Goal: Task Accomplishment & Management: Complete application form

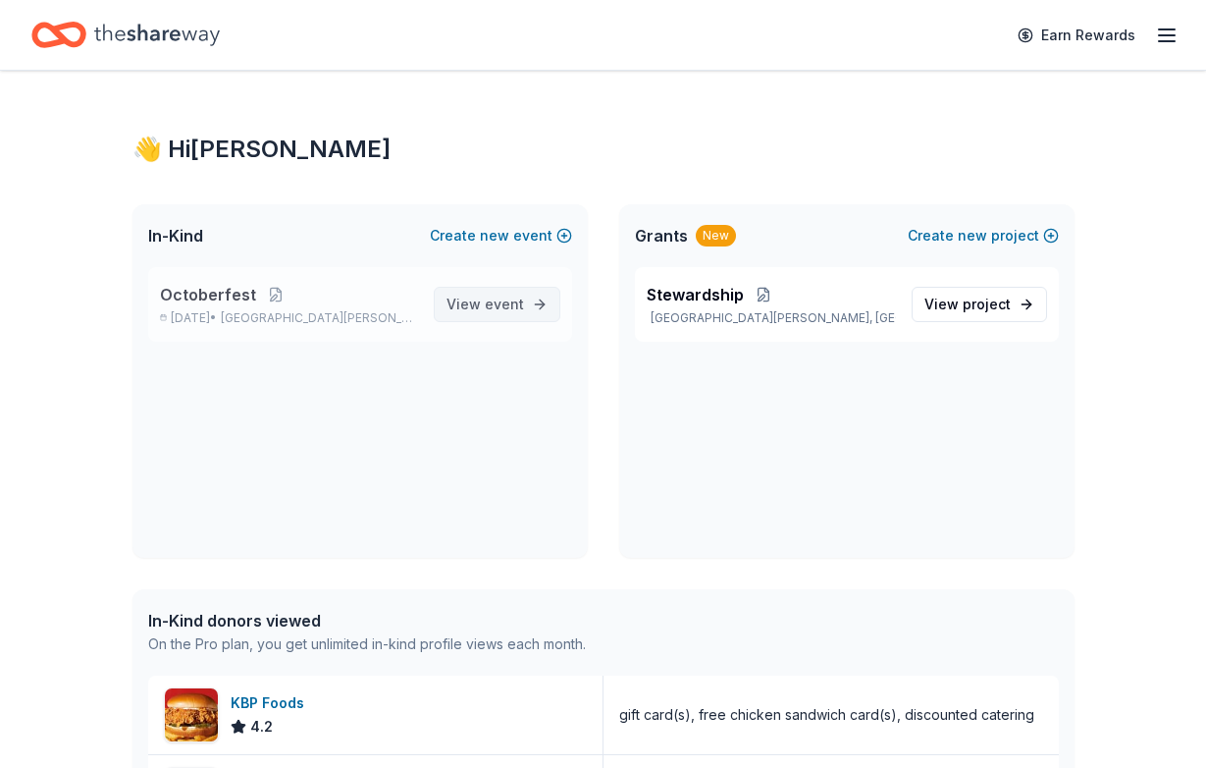
click at [491, 308] on span "event" at bounding box center [504, 303] width 39 height 17
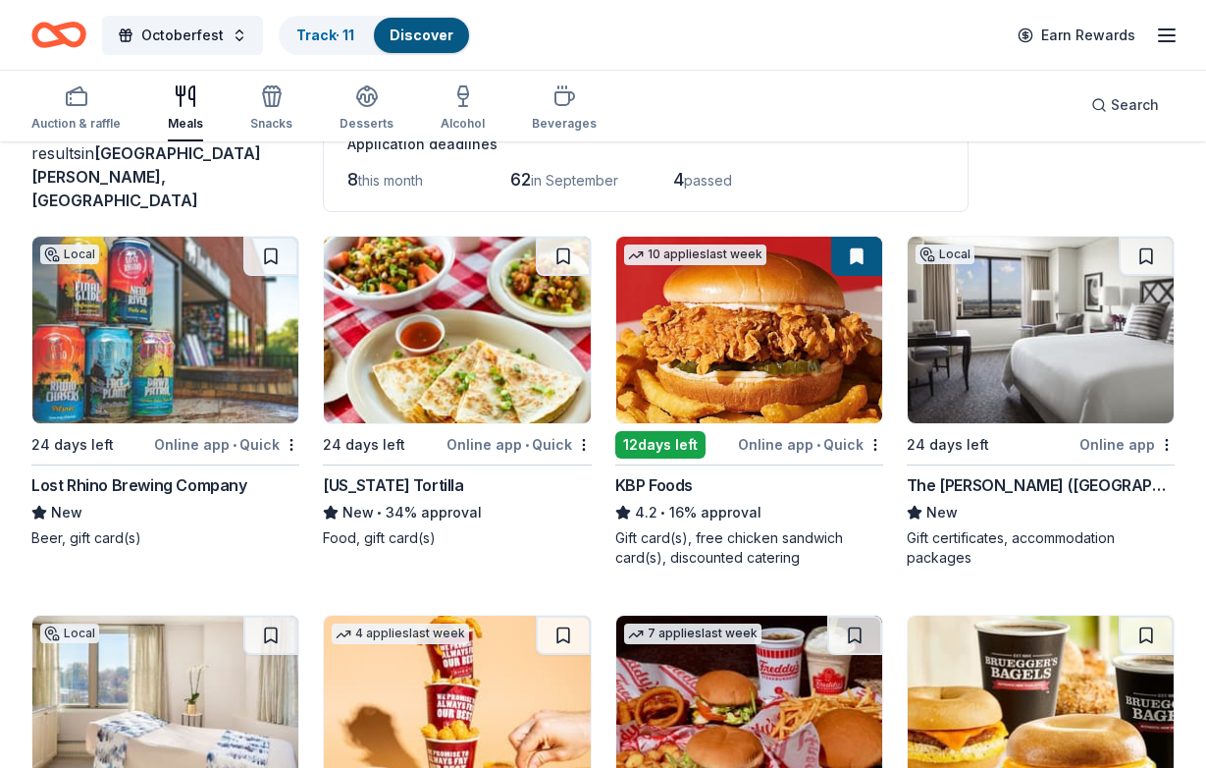
scroll to position [141, 0]
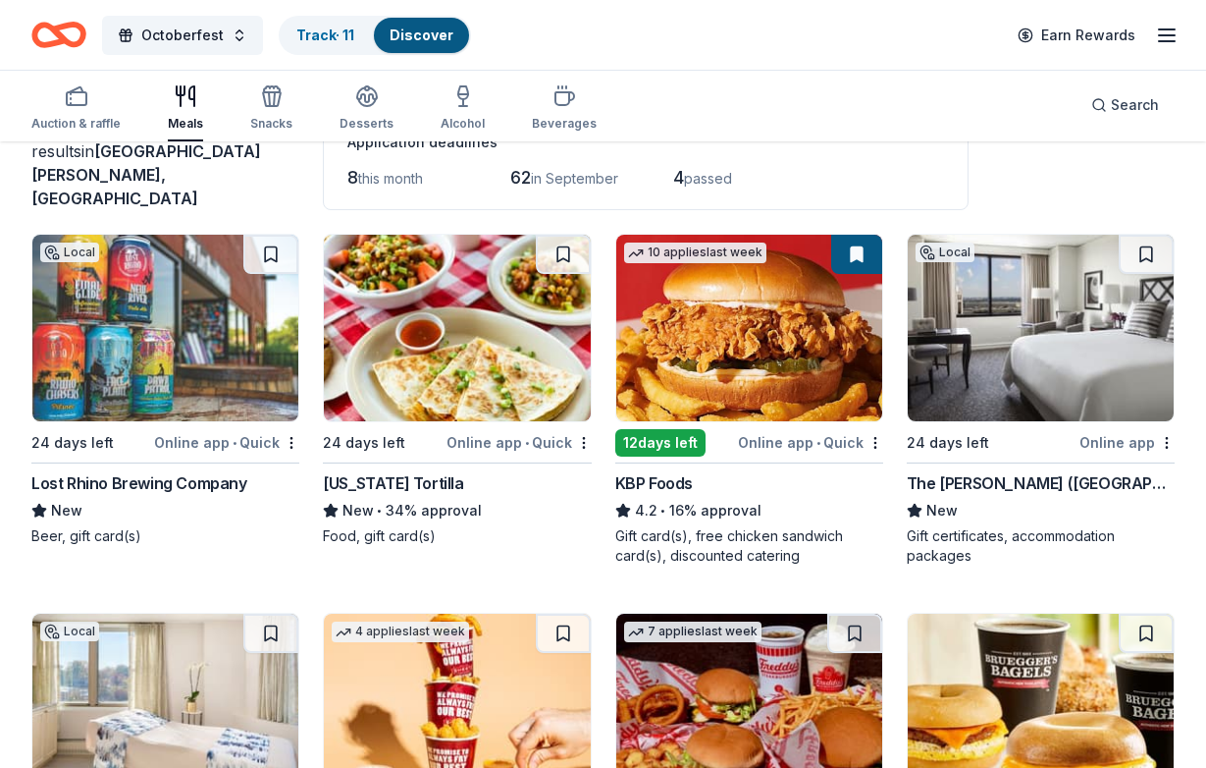
click at [427, 474] on div "[US_STATE] Tortilla" at bounding box center [393, 483] width 140 height 24
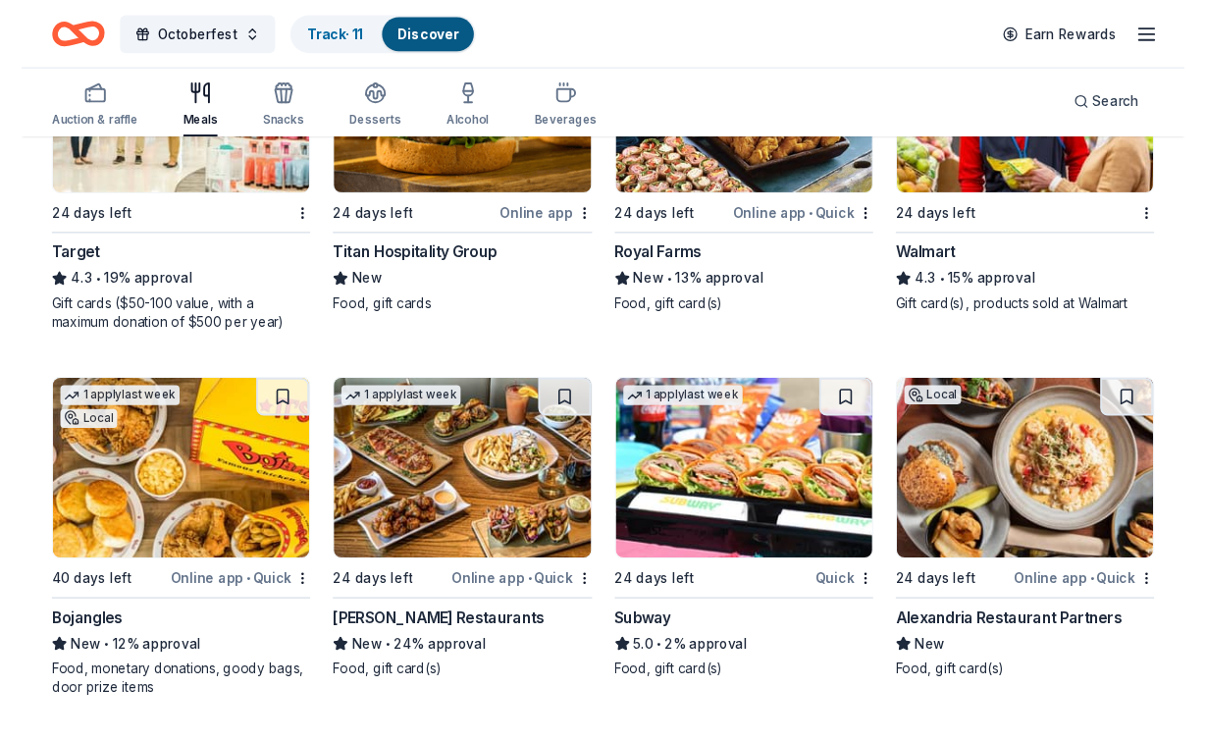
scroll to position [1860, 0]
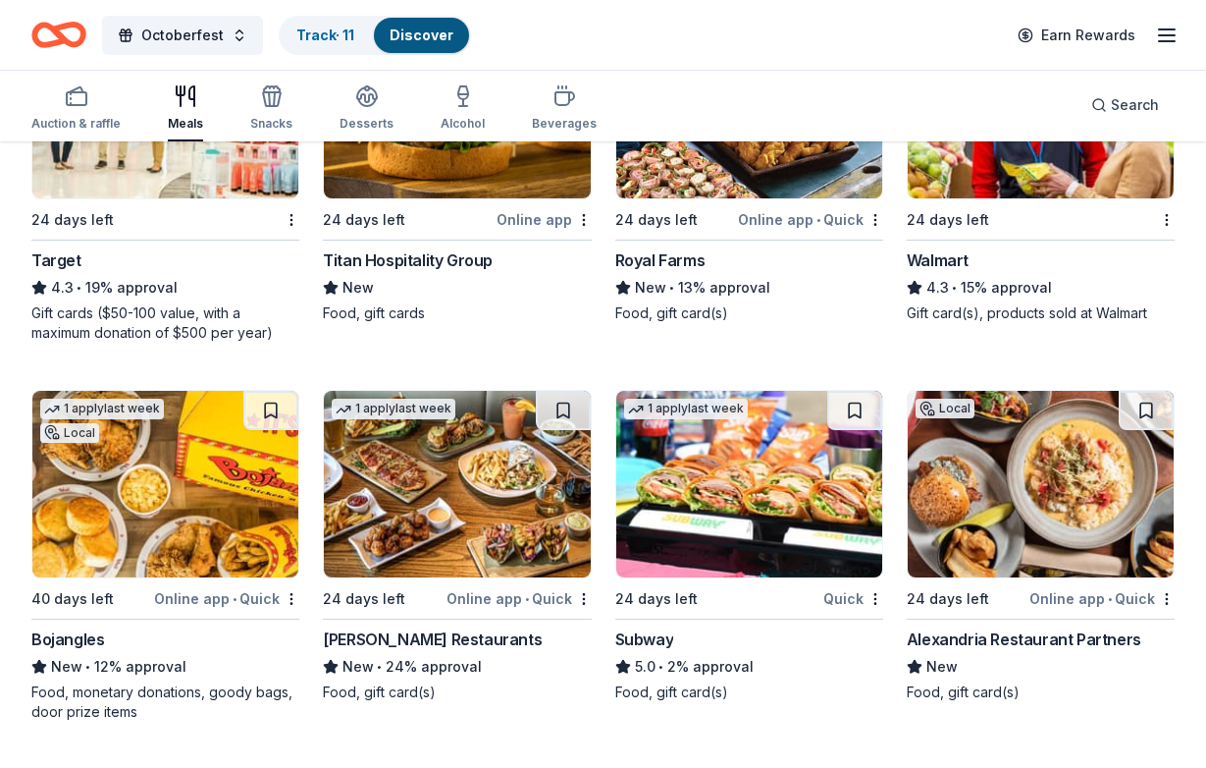
click at [157, 458] on img at bounding box center [165, 484] width 266 height 187
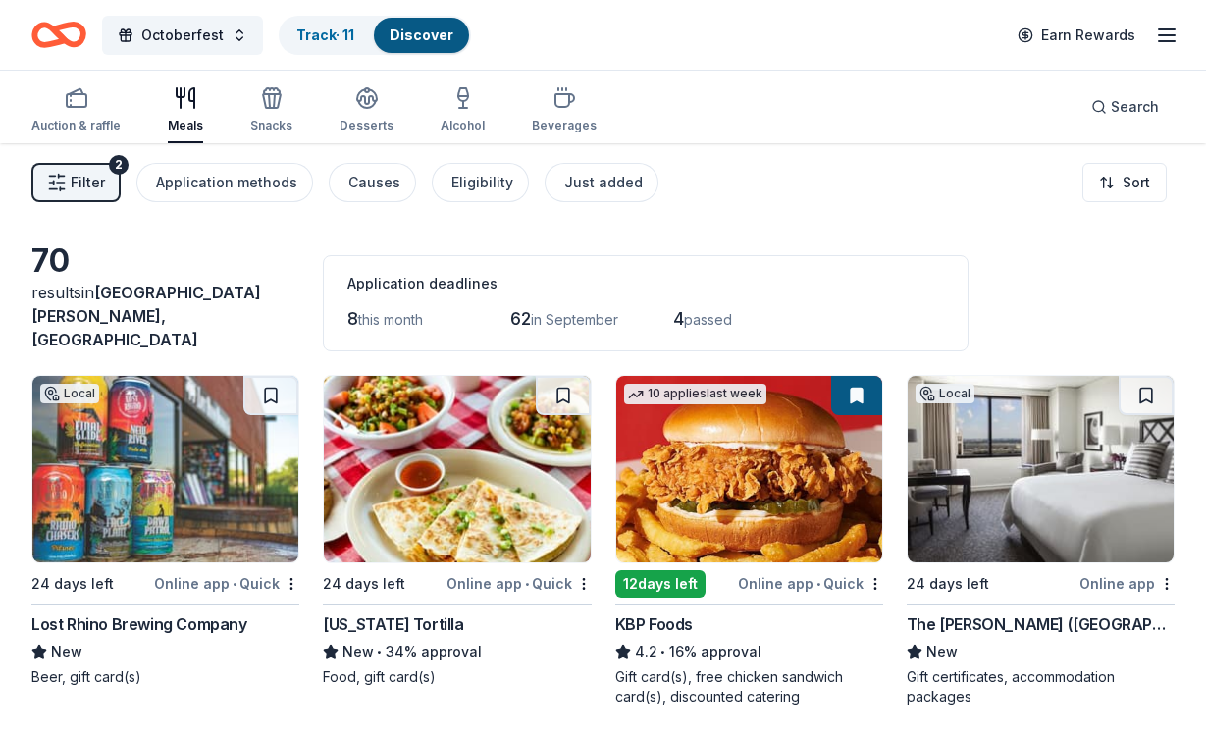
scroll to position [0, 0]
click at [75, 107] on rect "button" at bounding box center [77, 100] width 20 height 13
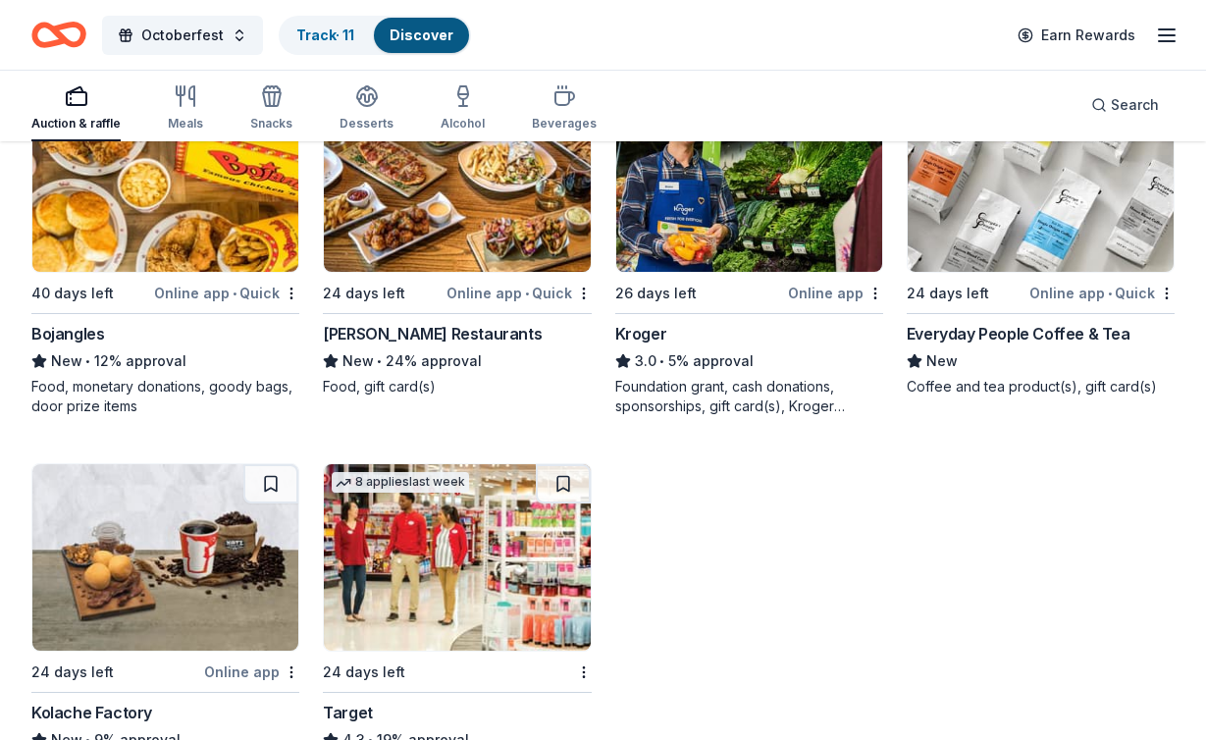
scroll to position [2535, 0]
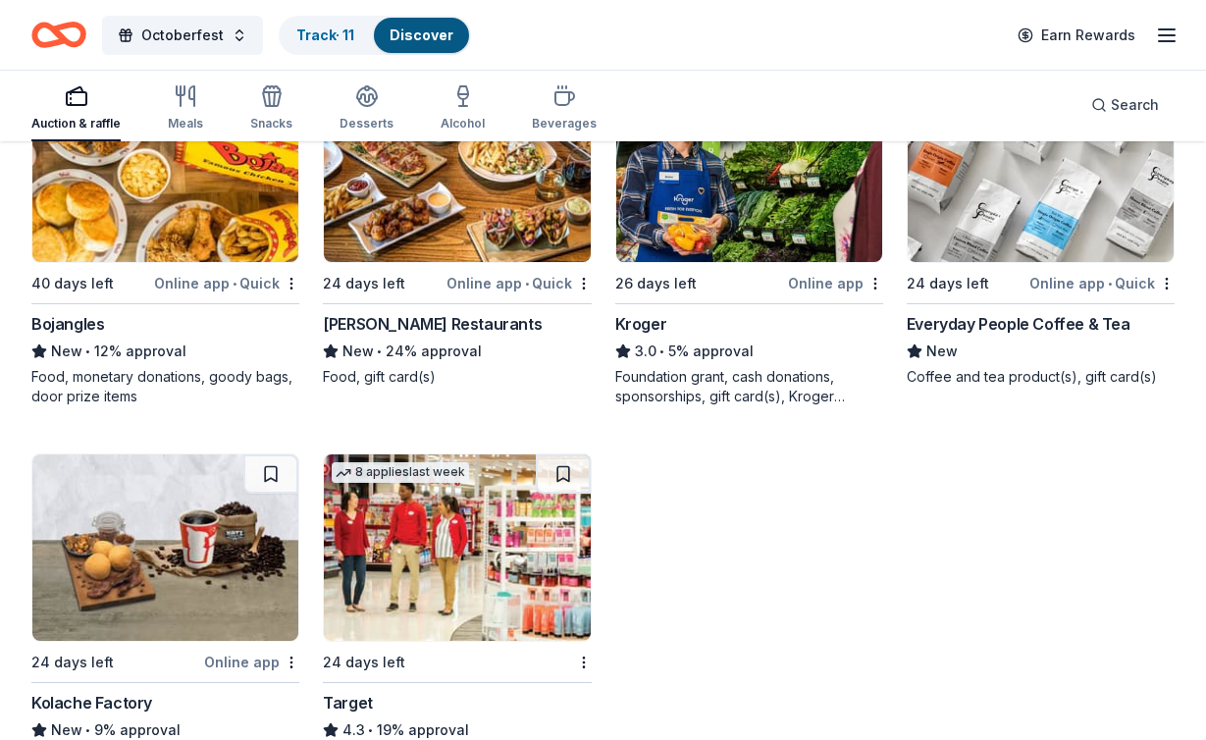
click at [668, 340] on div "3.0 • 5% approval" at bounding box center [750, 352] width 268 height 24
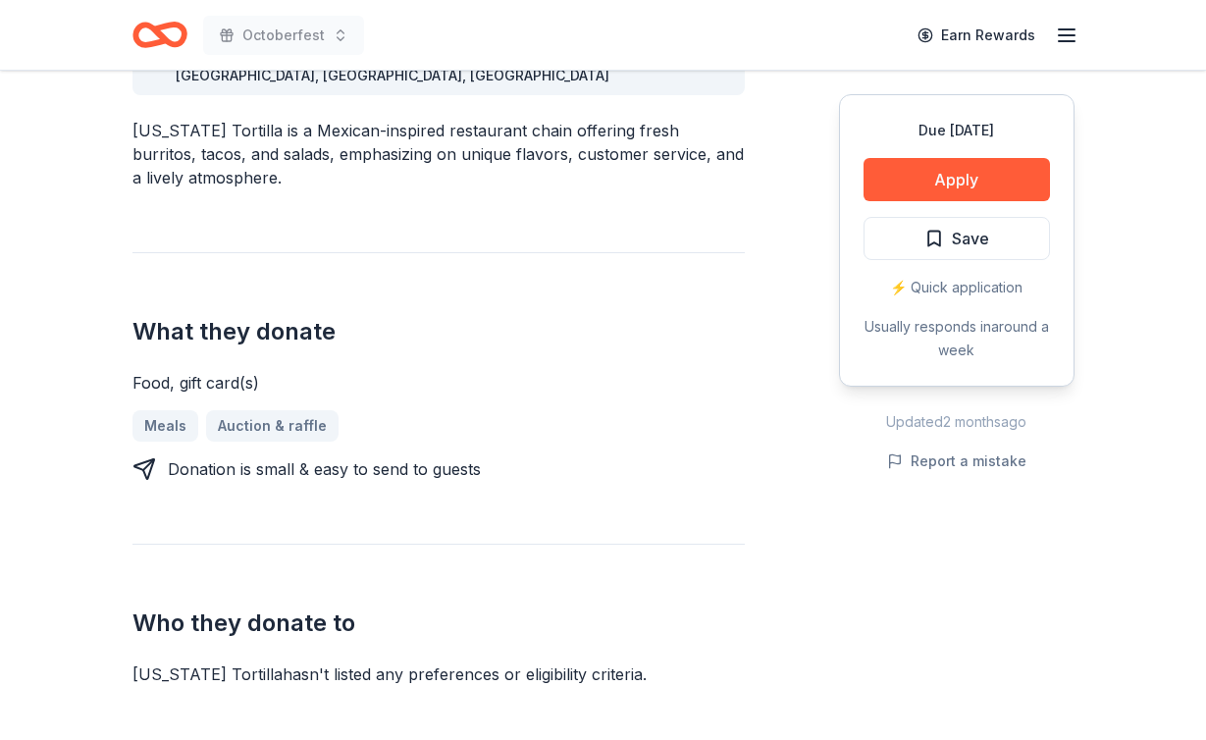
scroll to position [648, 0]
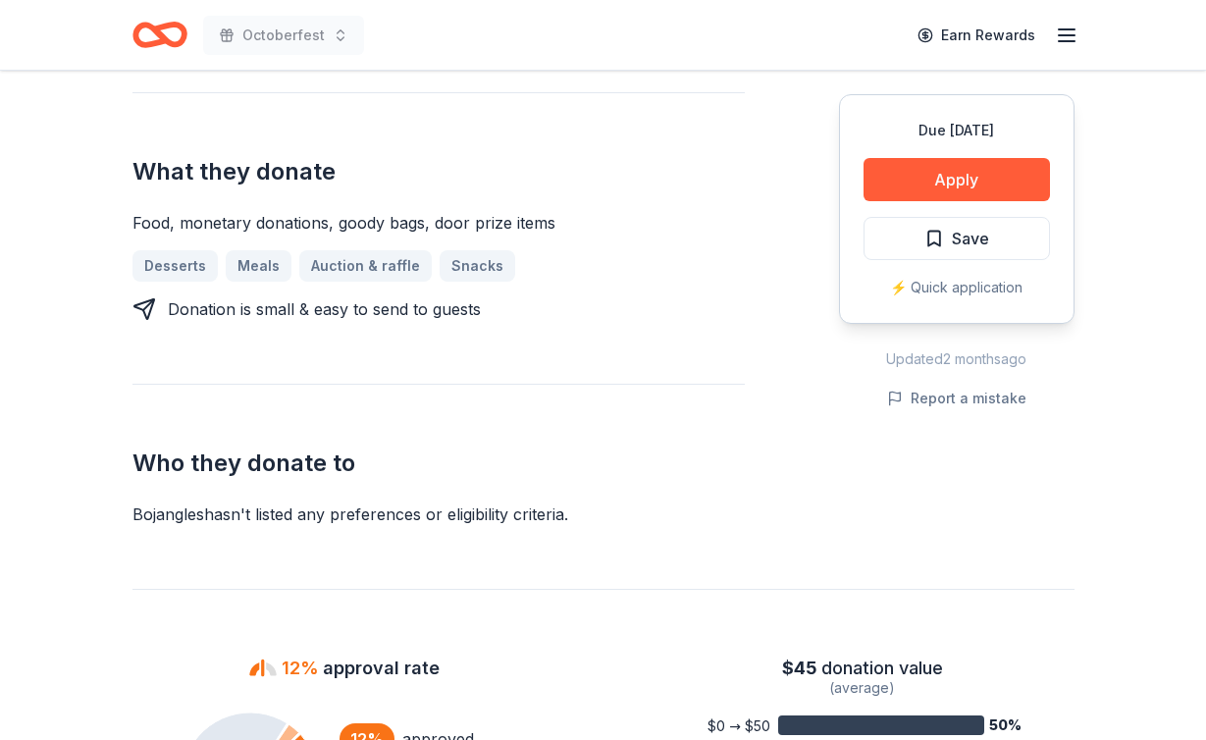
scroll to position [725, 0]
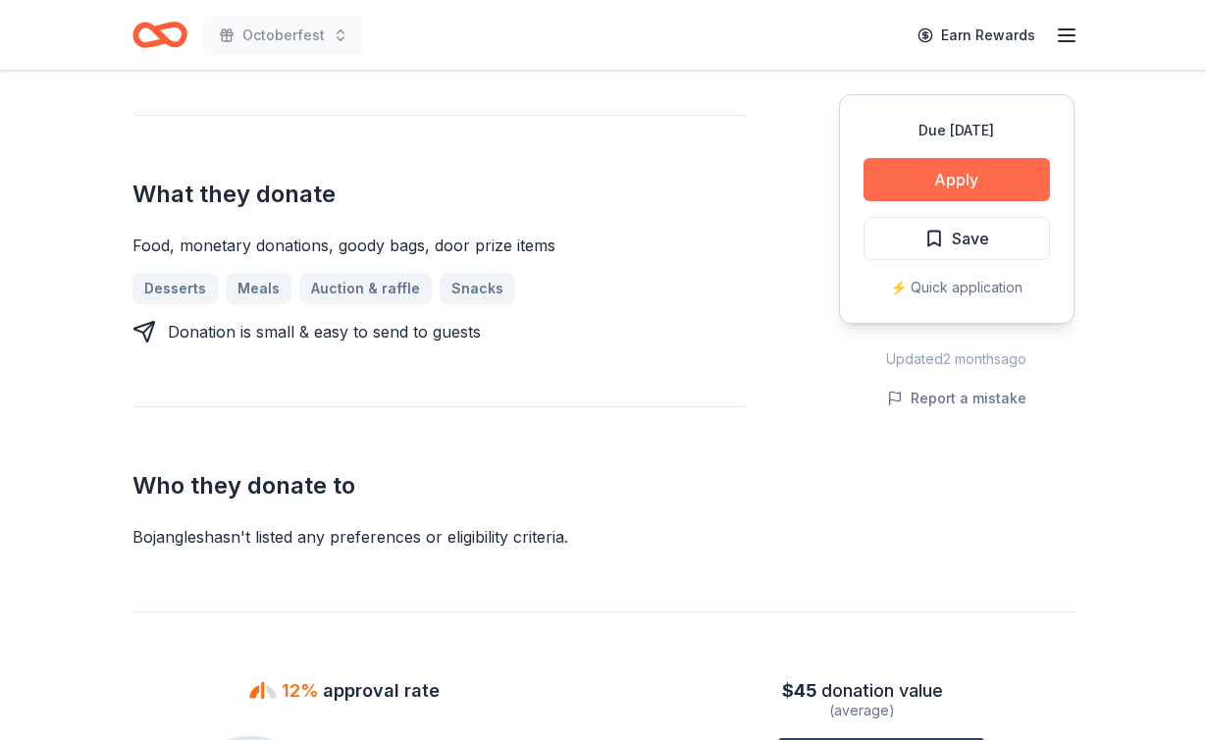
click at [927, 168] on button "Apply" at bounding box center [957, 179] width 187 height 43
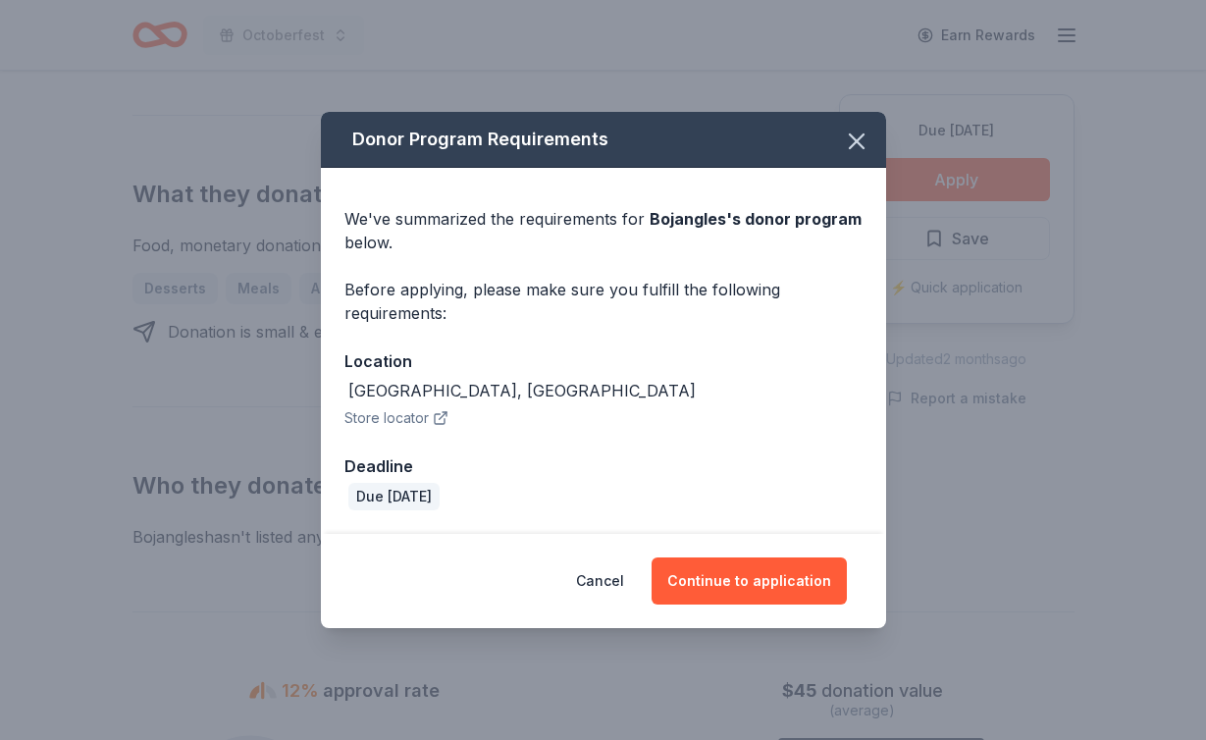
click at [437, 414] on icon "button" at bounding box center [440, 419] width 10 height 10
click at [859, 134] on icon "button" at bounding box center [856, 141] width 27 height 27
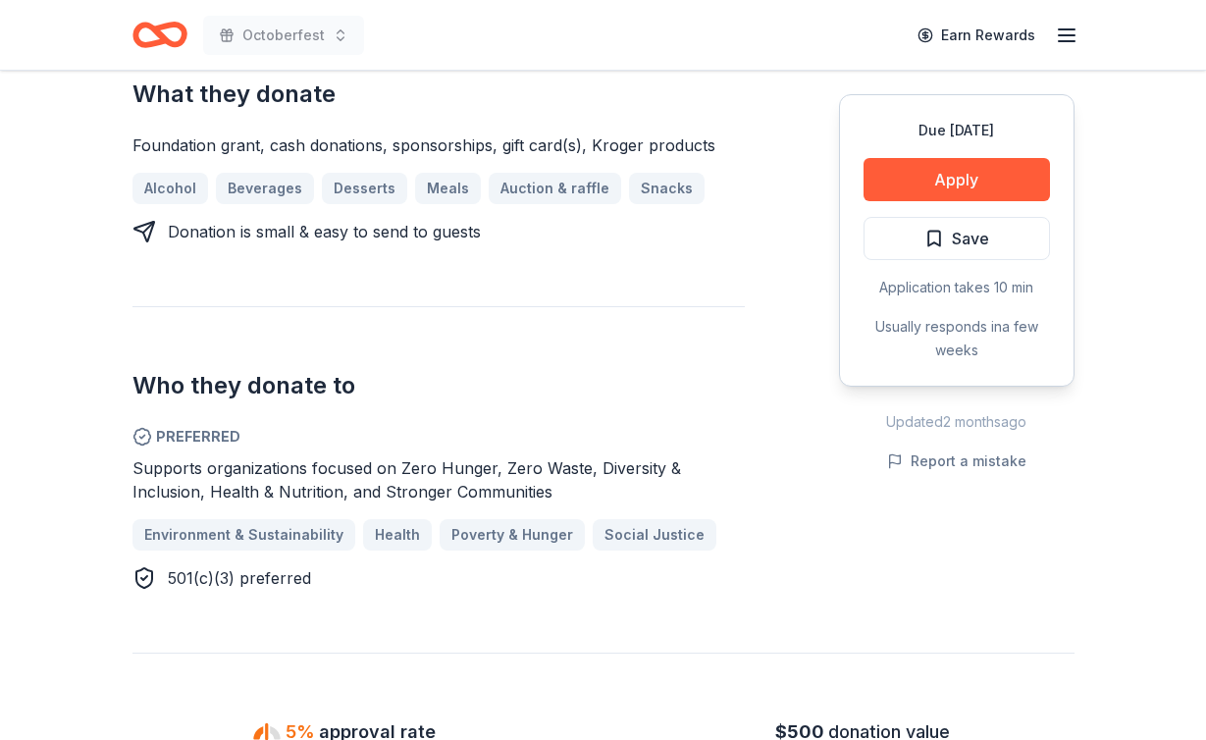
scroll to position [898, 0]
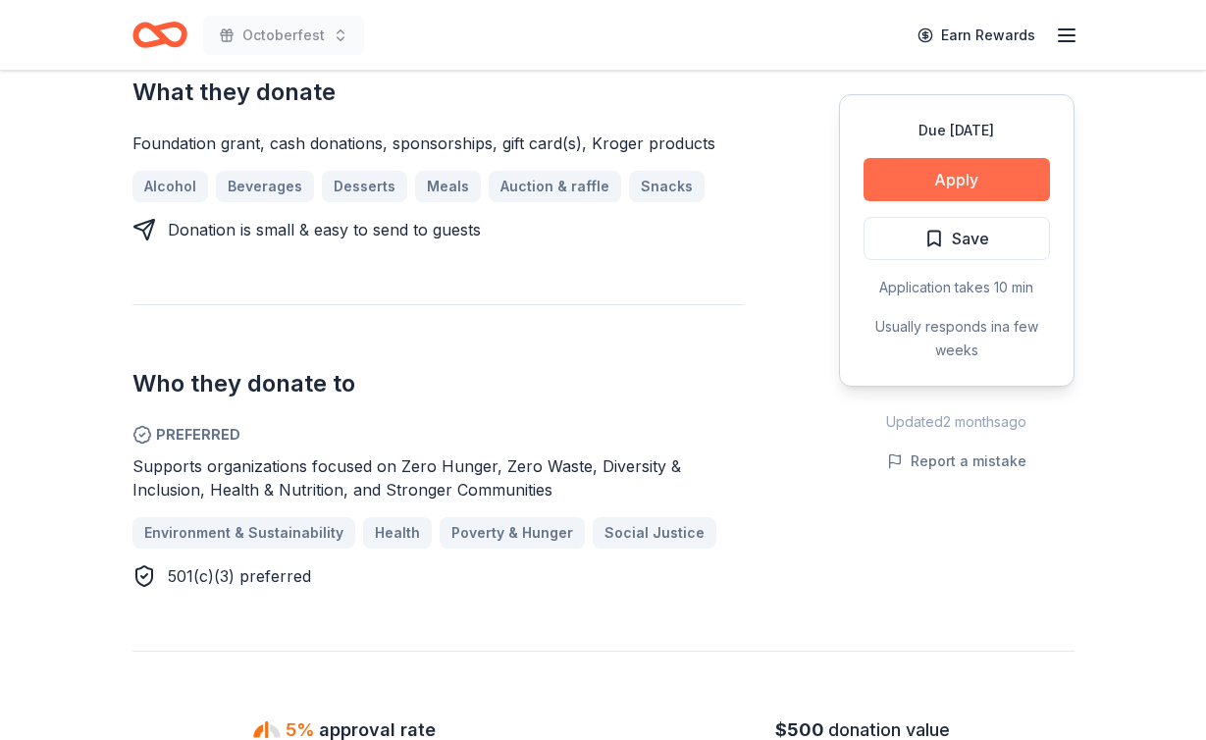
click at [958, 179] on button "Apply" at bounding box center [957, 179] width 187 height 43
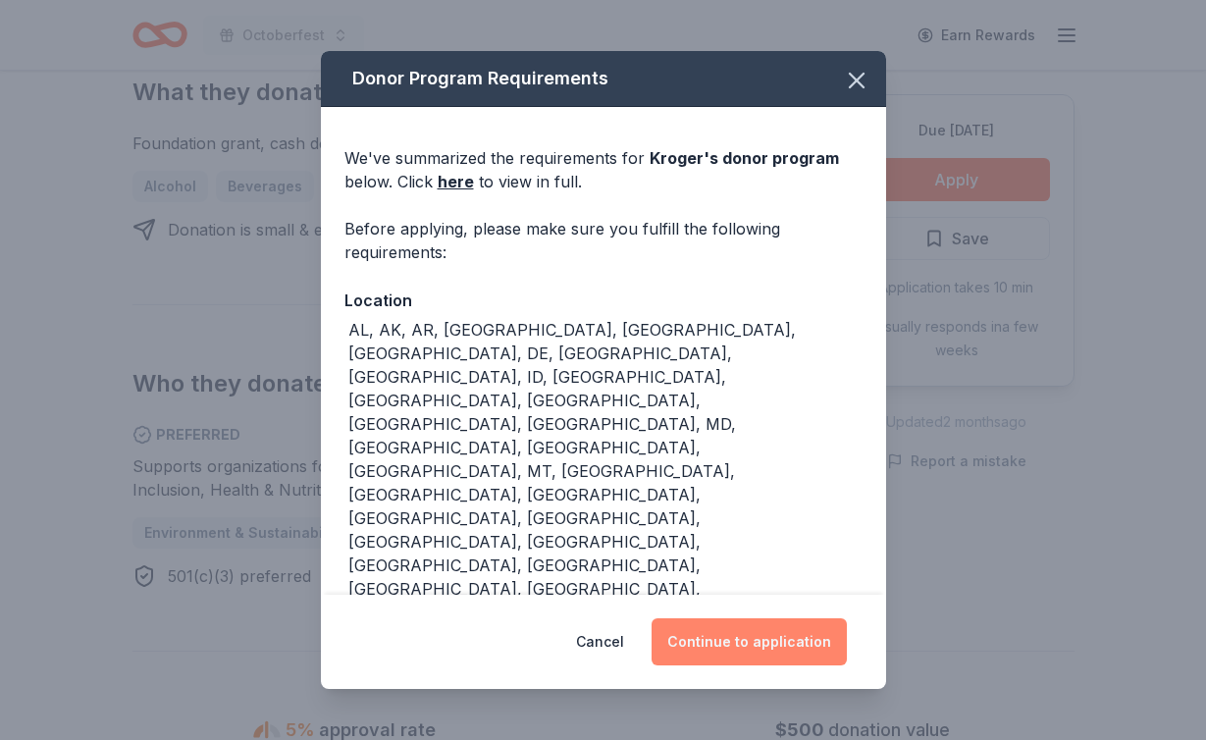
click at [746, 644] on button "Continue to application" at bounding box center [749, 641] width 195 height 47
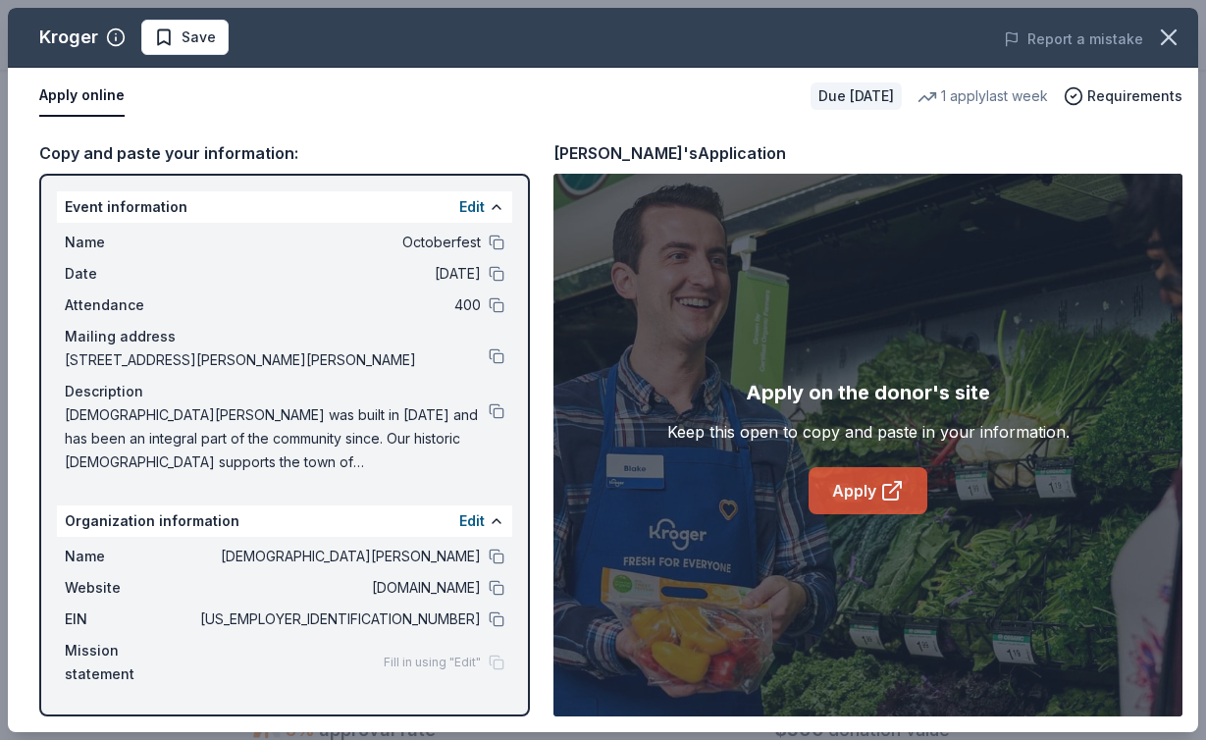
click at [869, 483] on link "Apply" at bounding box center [868, 490] width 119 height 47
